Goal: Task Accomplishment & Management: Use online tool/utility

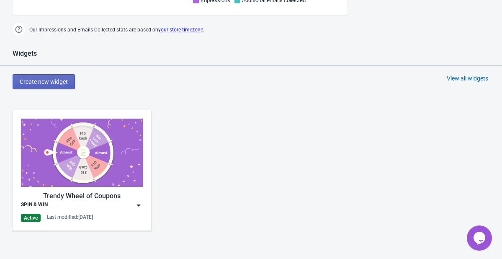
scroll to position [369, 0]
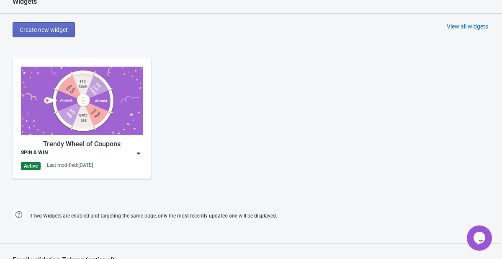
click at [136, 154] on img at bounding box center [138, 153] width 8 height 8
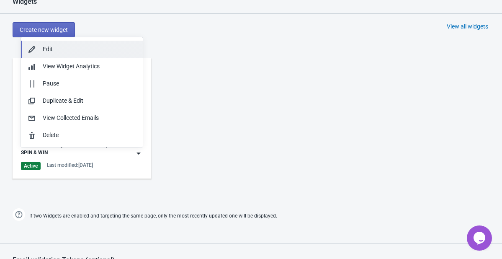
click at [51, 56] on button "Edit" at bounding box center [82, 49] width 122 height 17
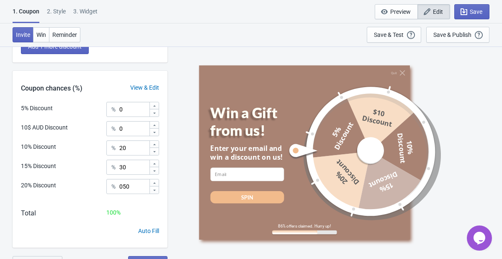
scroll to position [229, 0]
drag, startPoint x: 137, startPoint y: 188, endPoint x: 101, endPoint y: 186, distance: 35.6
click at [101, 186] on div "20% Discount % 050" at bounding box center [90, 188] width 138 height 21
type input "0"
click at [130, 172] on input "30" at bounding box center [134, 166] width 30 height 15
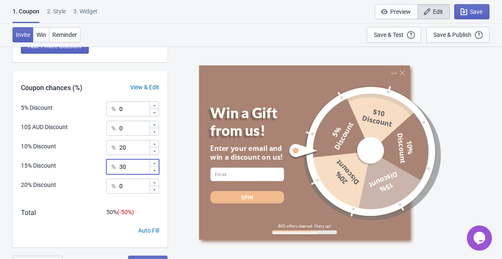
type input "3"
type input "70"
click at [133, 146] on input "20" at bounding box center [134, 147] width 30 height 15
type input "2"
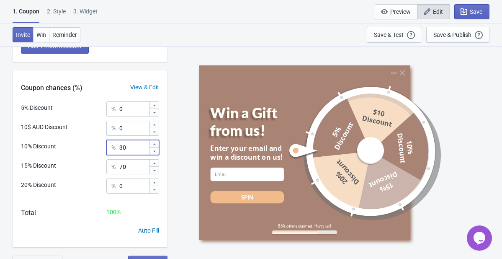
click at [132, 146] on input "30" at bounding box center [134, 147] width 30 height 15
type input "3"
type input "40"
click at [129, 164] on input "70" at bounding box center [134, 166] width 30 height 15
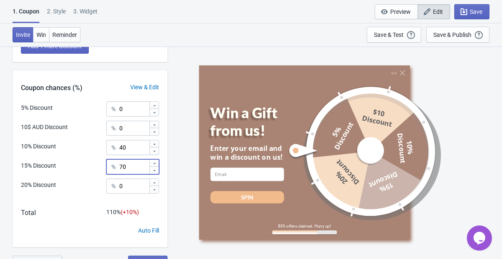
type input "7"
type input "60"
click at [444, 35] on div "Save & Publish" at bounding box center [452, 34] width 38 height 7
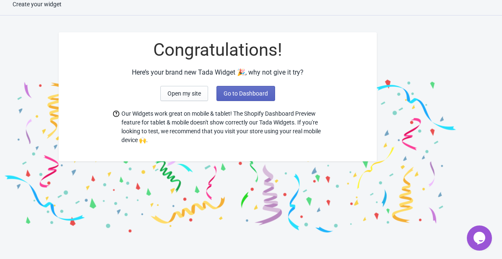
scroll to position [8, 0]
click at [232, 92] on span "Go to Dashboard" at bounding box center [245, 93] width 44 height 7
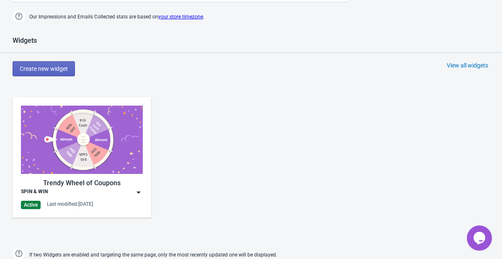
scroll to position [334, 0]
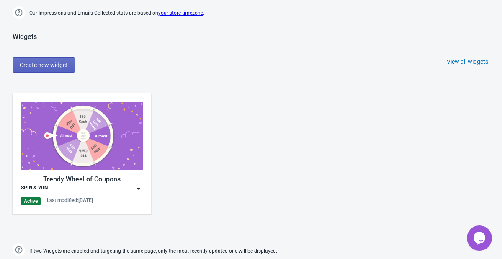
click at [137, 191] on img at bounding box center [138, 188] width 8 height 8
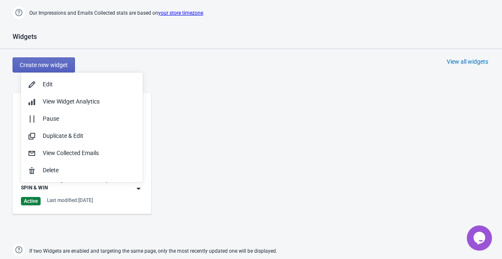
click at [76, 43] on div "Widgets" at bounding box center [251, 41] width 502 height 16
